Goal: Information Seeking & Learning: Understand process/instructions

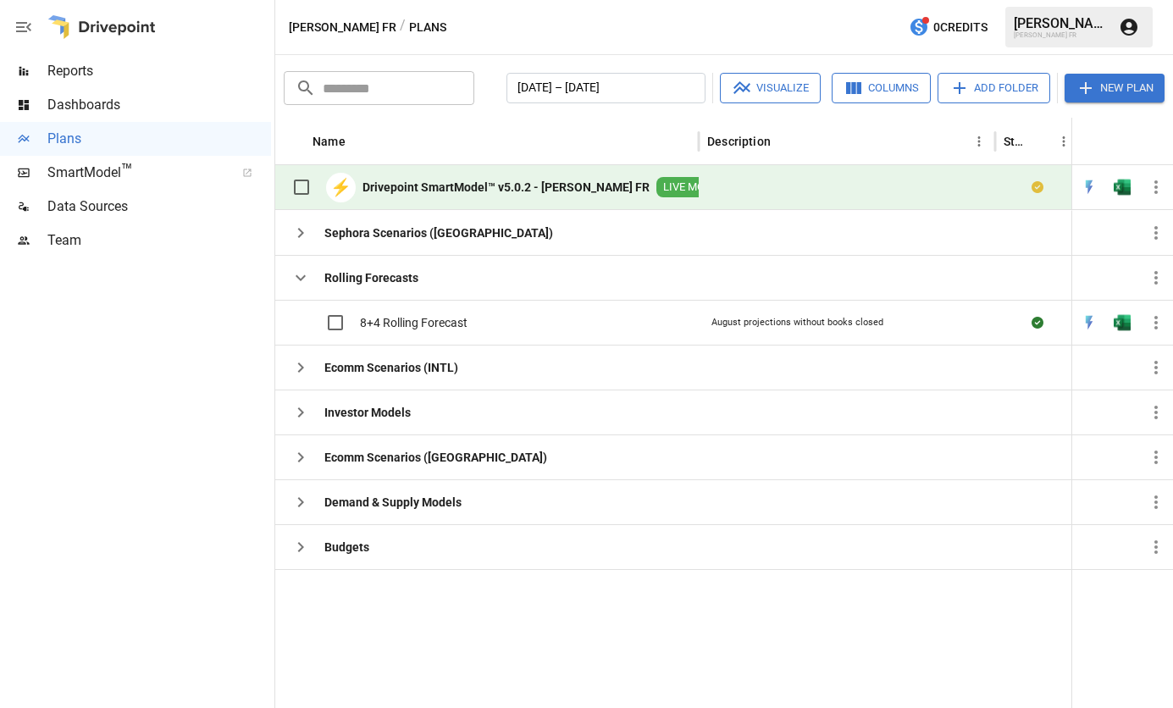
click at [90, 97] on span "Dashboards" at bounding box center [159, 105] width 224 height 20
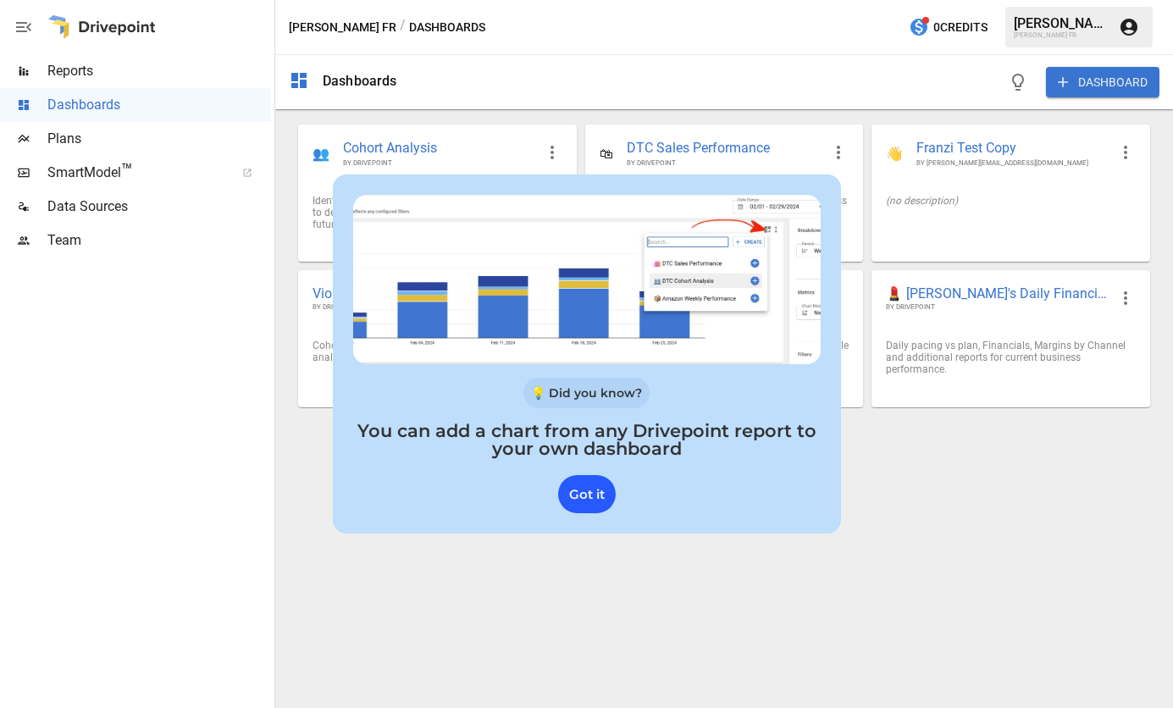
click at [575, 499] on div "Got it" at bounding box center [587, 494] width 58 height 38
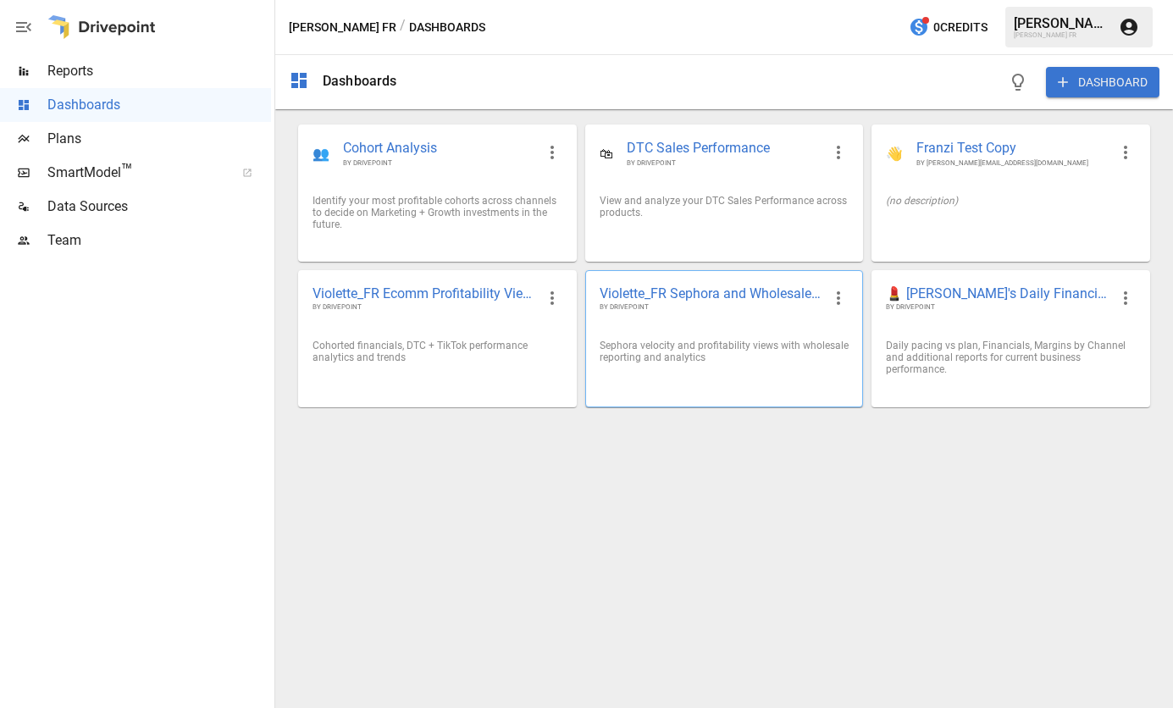
click at [787, 292] on span "Violette_FR Sephora and Wholesale Performance" at bounding box center [710, 293] width 222 height 18
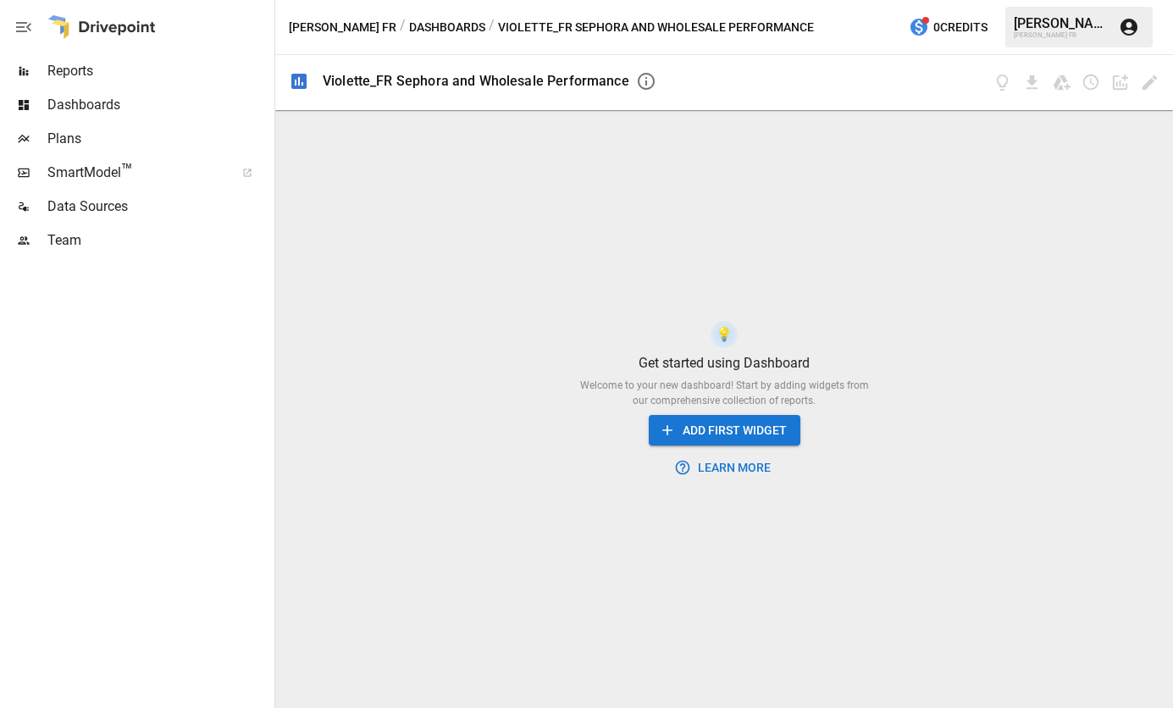
click at [411, 83] on div "Violette_FR Sephora and Wholesale Performance" at bounding box center [476, 81] width 307 height 16
click at [762, 433] on button "ADD FIRST WIDGET" at bounding box center [725, 430] width 152 height 31
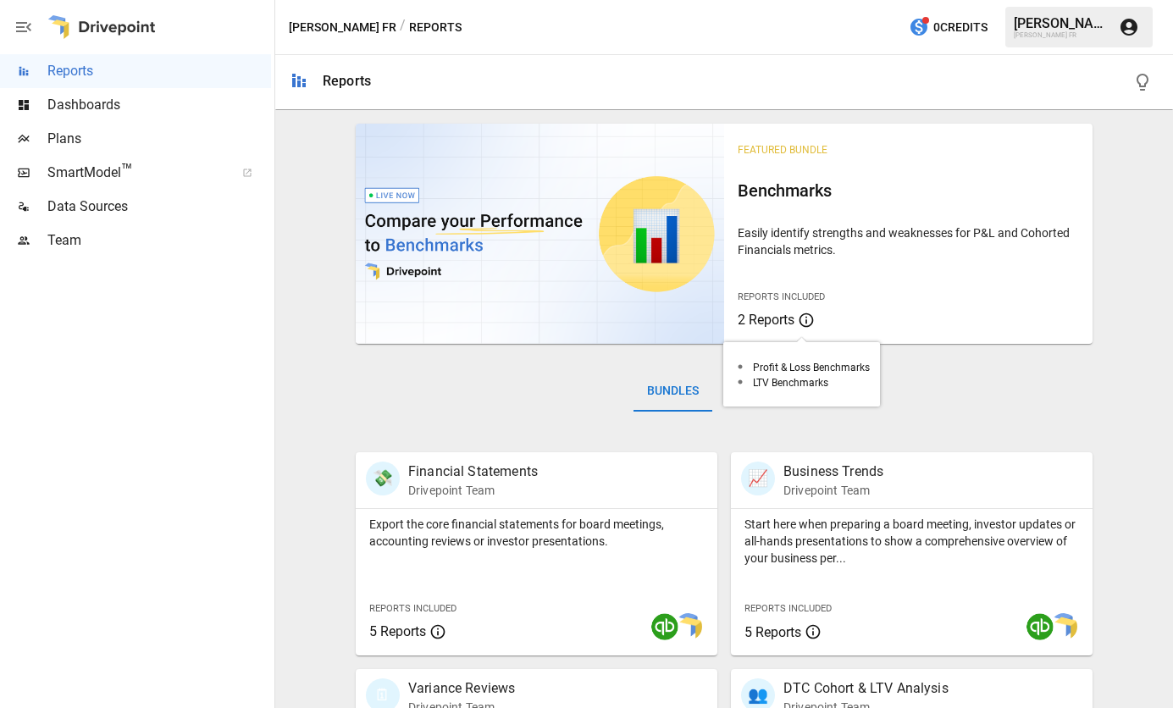
click at [752, 323] on span "2 Reports" at bounding box center [765, 320] width 57 height 16
click at [746, 320] on span "2 Reports" at bounding box center [765, 320] width 57 height 16
click at [800, 318] on icon at bounding box center [806, 320] width 17 height 20
click at [55, 174] on span "SmartModel ™" at bounding box center [135, 173] width 176 height 20
click at [60, 105] on span "Dashboards" at bounding box center [159, 105] width 224 height 20
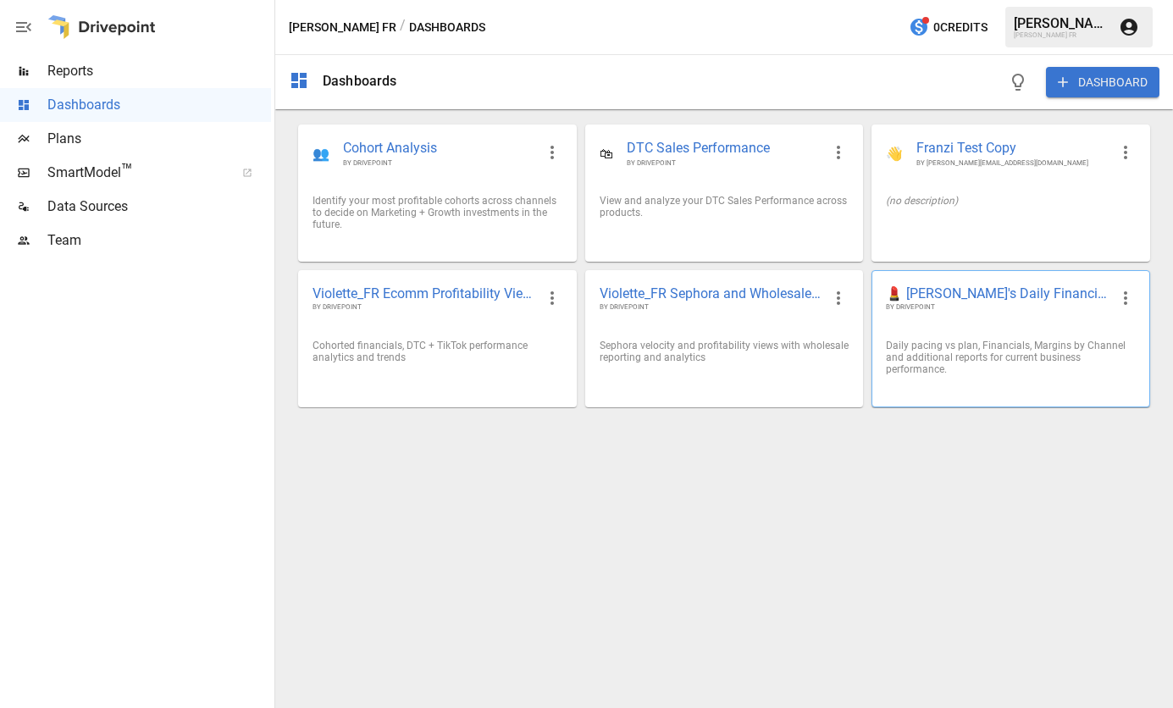
click at [996, 295] on span "💄 [PERSON_NAME]'s Daily Financial KPIs 📊" at bounding box center [997, 293] width 222 height 18
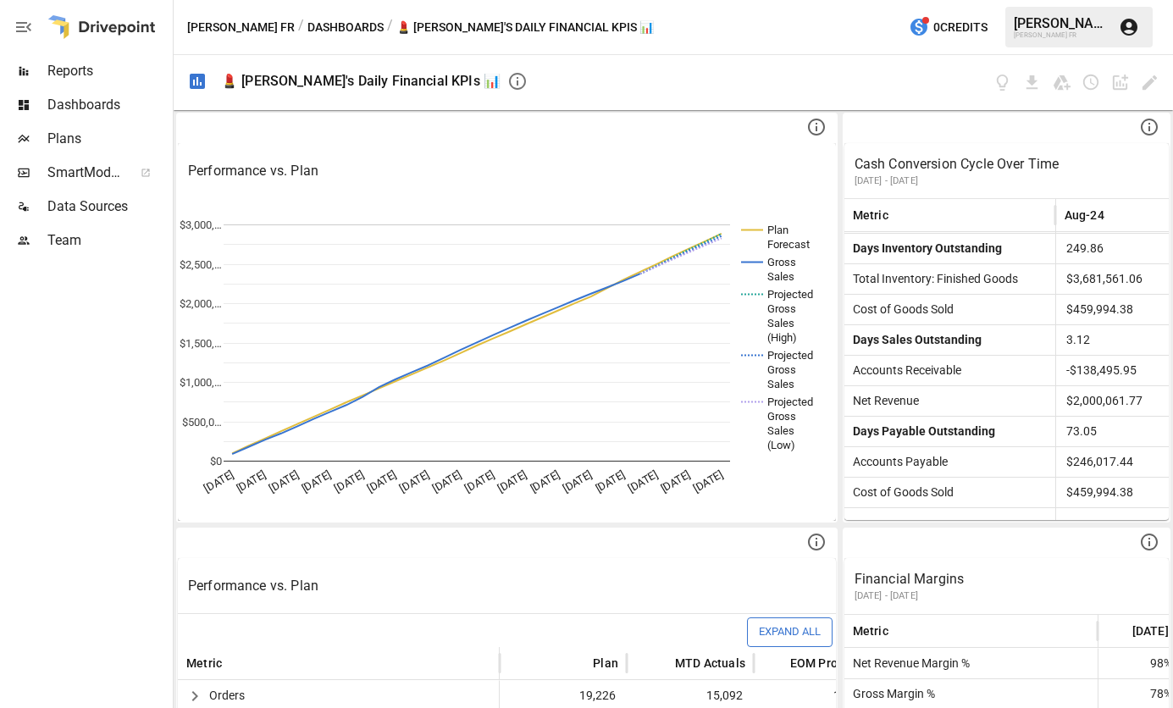
drag, startPoint x: 273, startPoint y: 207, endPoint x: 152, endPoint y: 219, distance: 121.7
click at [152, 219] on div "Reports Dashboards Plans SmartModel ™ Data Sources Team" at bounding box center [86, 354] width 173 height 708
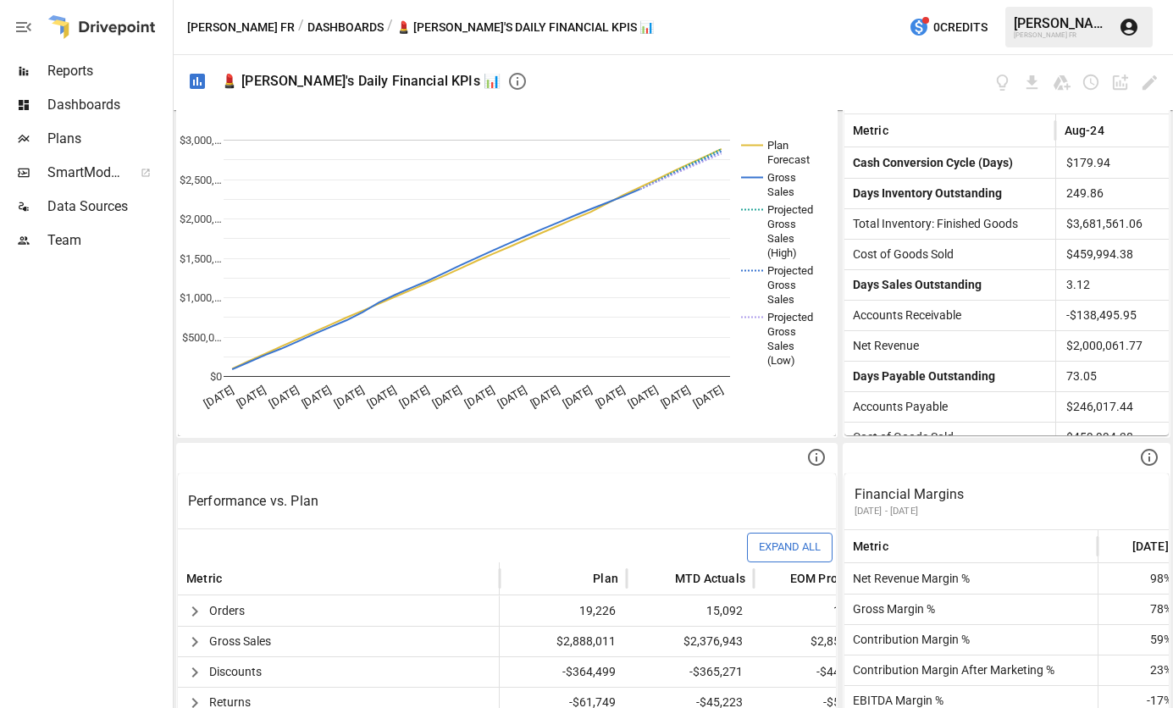
click at [507, 77] on icon "button" at bounding box center [517, 81] width 20 height 20
click at [91, 143] on span "Plans" at bounding box center [108, 139] width 122 height 20
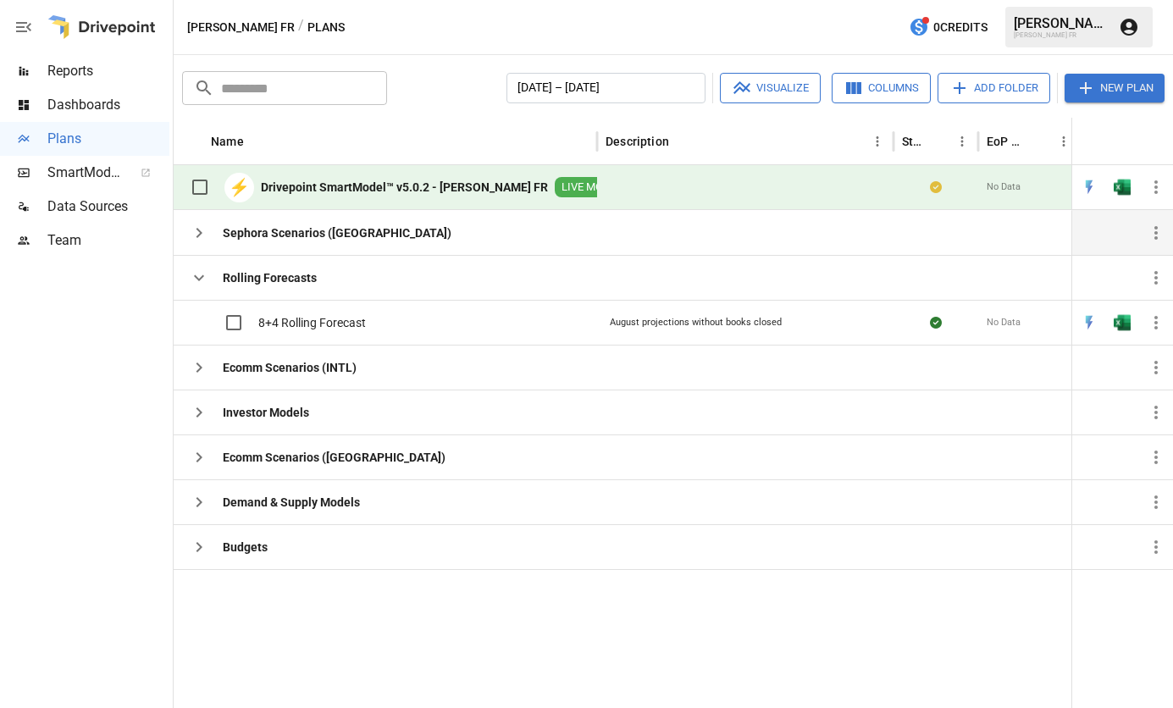
click at [209, 231] on button "button" at bounding box center [199, 233] width 34 height 34
click at [204, 235] on icon "button" at bounding box center [199, 233] width 20 height 20
click at [265, 237] on b "Sephora Scenarios ([GEOGRAPHIC_DATA])" at bounding box center [337, 232] width 229 height 17
click at [387, 245] on div "Sephora Scenarios ([GEOGRAPHIC_DATA])" at bounding box center [385, 232] width 423 height 45
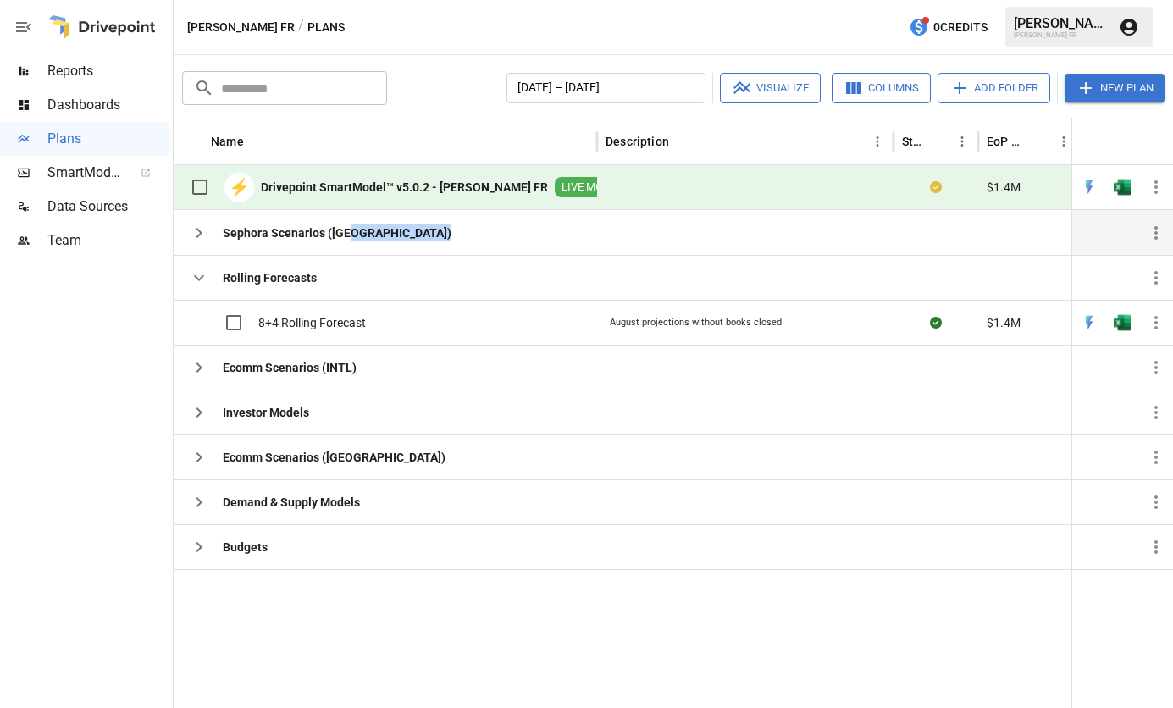
click at [1153, 242] on icon "button" at bounding box center [1156, 233] width 20 height 20
click at [462, 246] on div at bounding box center [586, 354] width 1173 height 708
click at [272, 240] on b "Sephora Scenarios ([GEOGRAPHIC_DATA])" at bounding box center [337, 232] width 229 height 17
click at [490, 365] on div "Ecomm Scenarios (INTL)" at bounding box center [385, 367] width 423 height 45
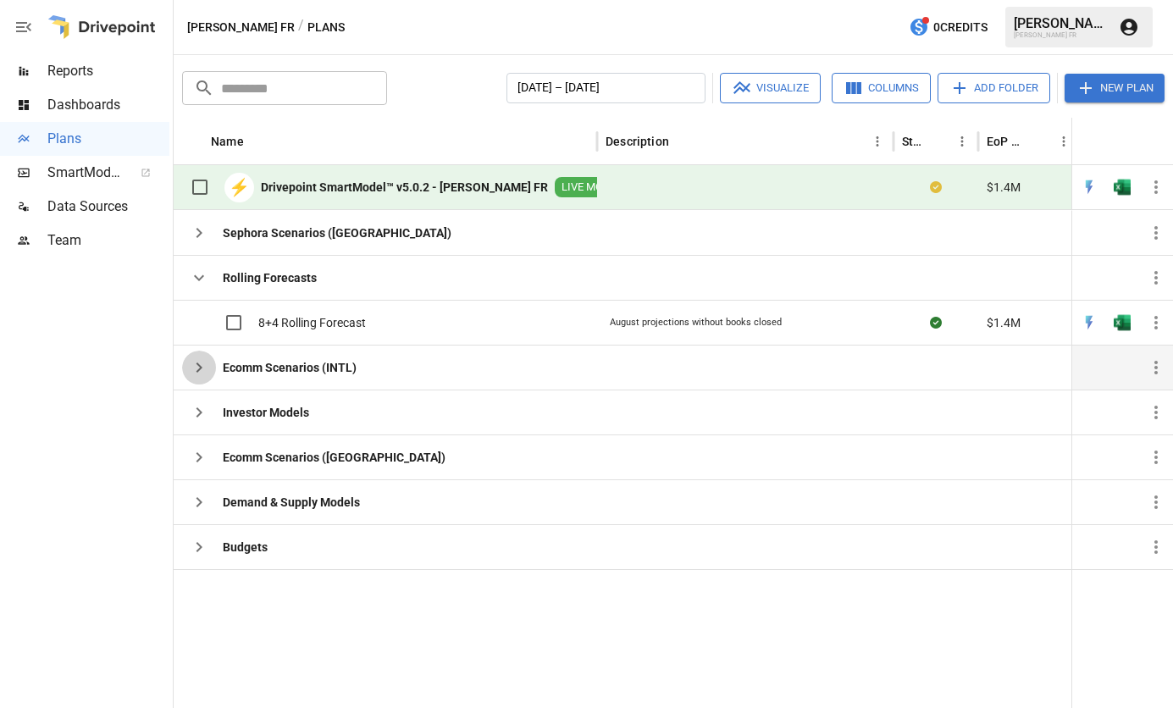
click at [202, 366] on icon "button" at bounding box center [199, 367] width 20 height 20
click at [183, 406] on button "button" at bounding box center [199, 412] width 34 height 34
click at [251, 419] on b "Investor Models" at bounding box center [266, 412] width 86 height 17
drag, startPoint x: 251, startPoint y: 419, endPoint x: 115, endPoint y: 400, distance: 137.7
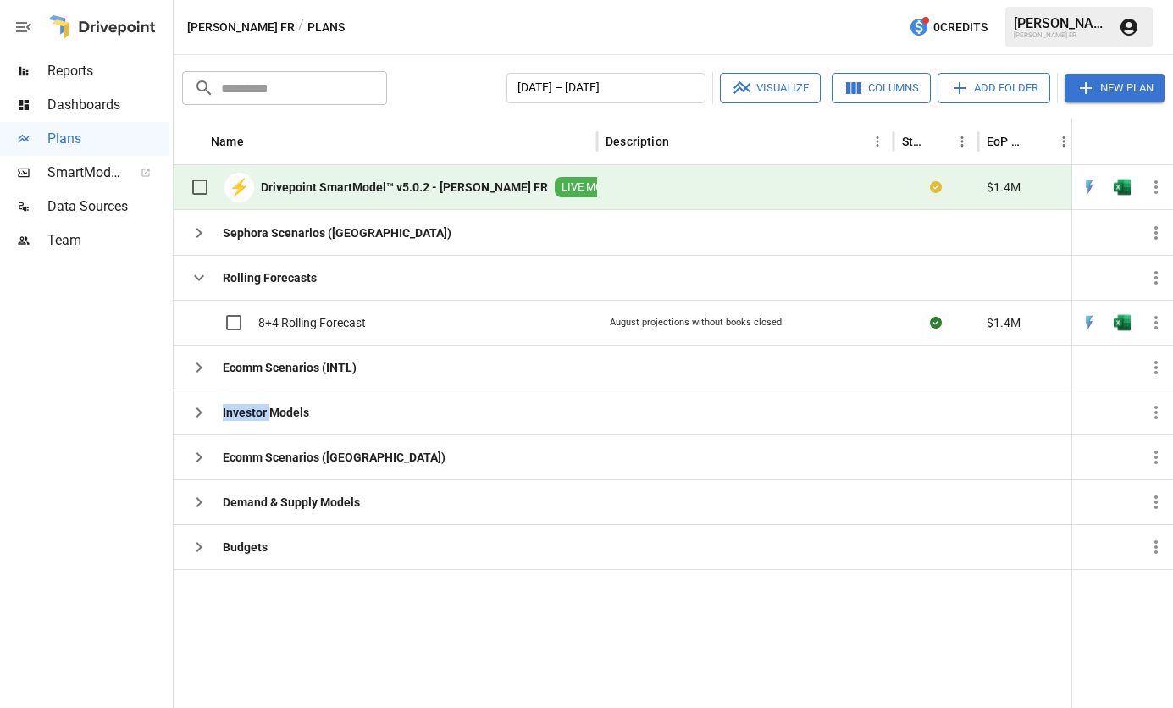
click at [115, 400] on div at bounding box center [84, 482] width 169 height 450
click at [448, 536] on div "Budgets" at bounding box center [385, 546] width 423 height 45
click at [207, 553] on icon "button" at bounding box center [199, 547] width 20 height 20
click at [367, 192] on b "Drivepoint SmartModel™ v5.0.2 - [PERSON_NAME] FR" at bounding box center [404, 187] width 287 height 17
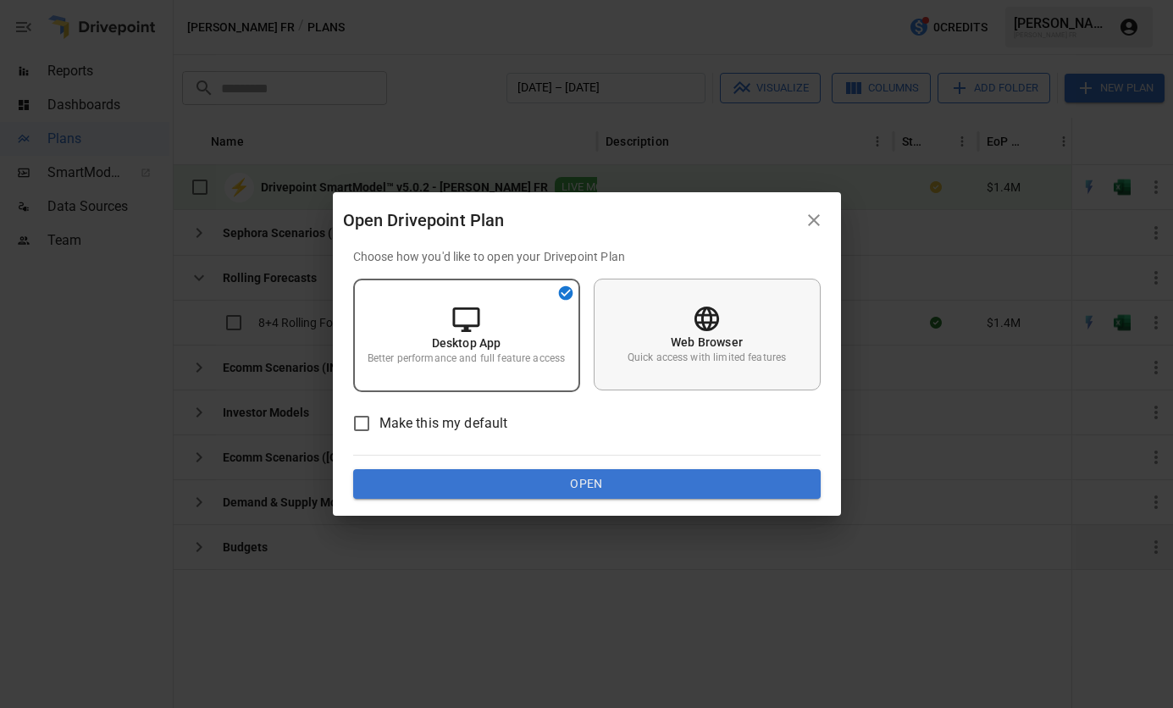
click at [738, 344] on p "Web Browser" at bounding box center [707, 342] width 72 height 17
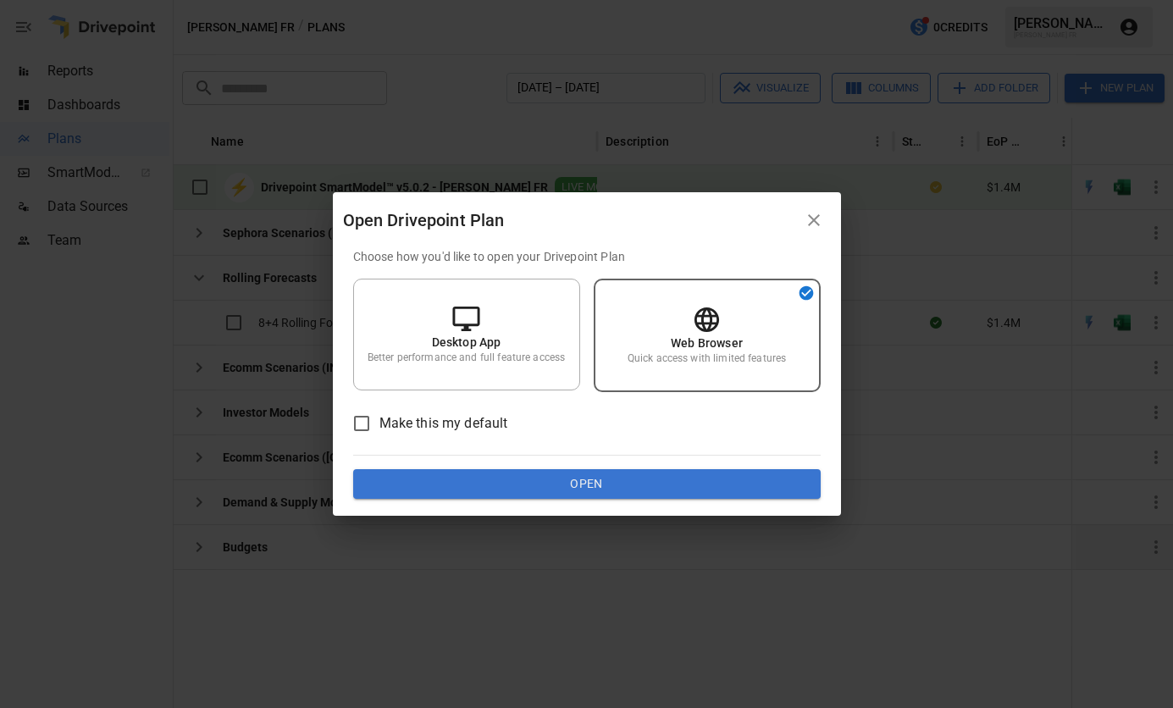
click at [736, 484] on button "Open" at bounding box center [586, 484] width 467 height 30
